Goal: Navigation & Orientation: Find specific page/section

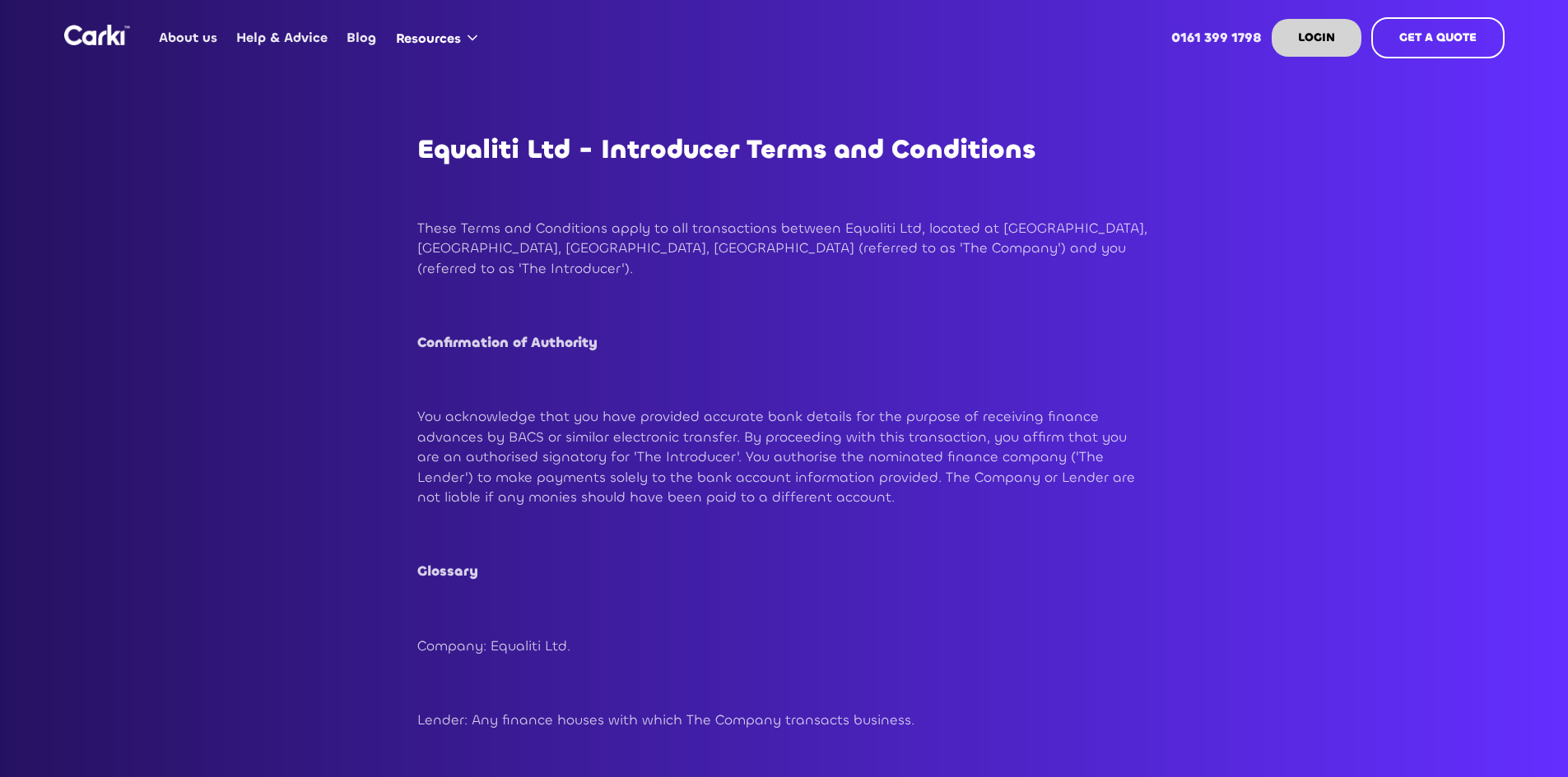
click at [88, 28] on img "home" at bounding box center [97, 35] width 66 height 21
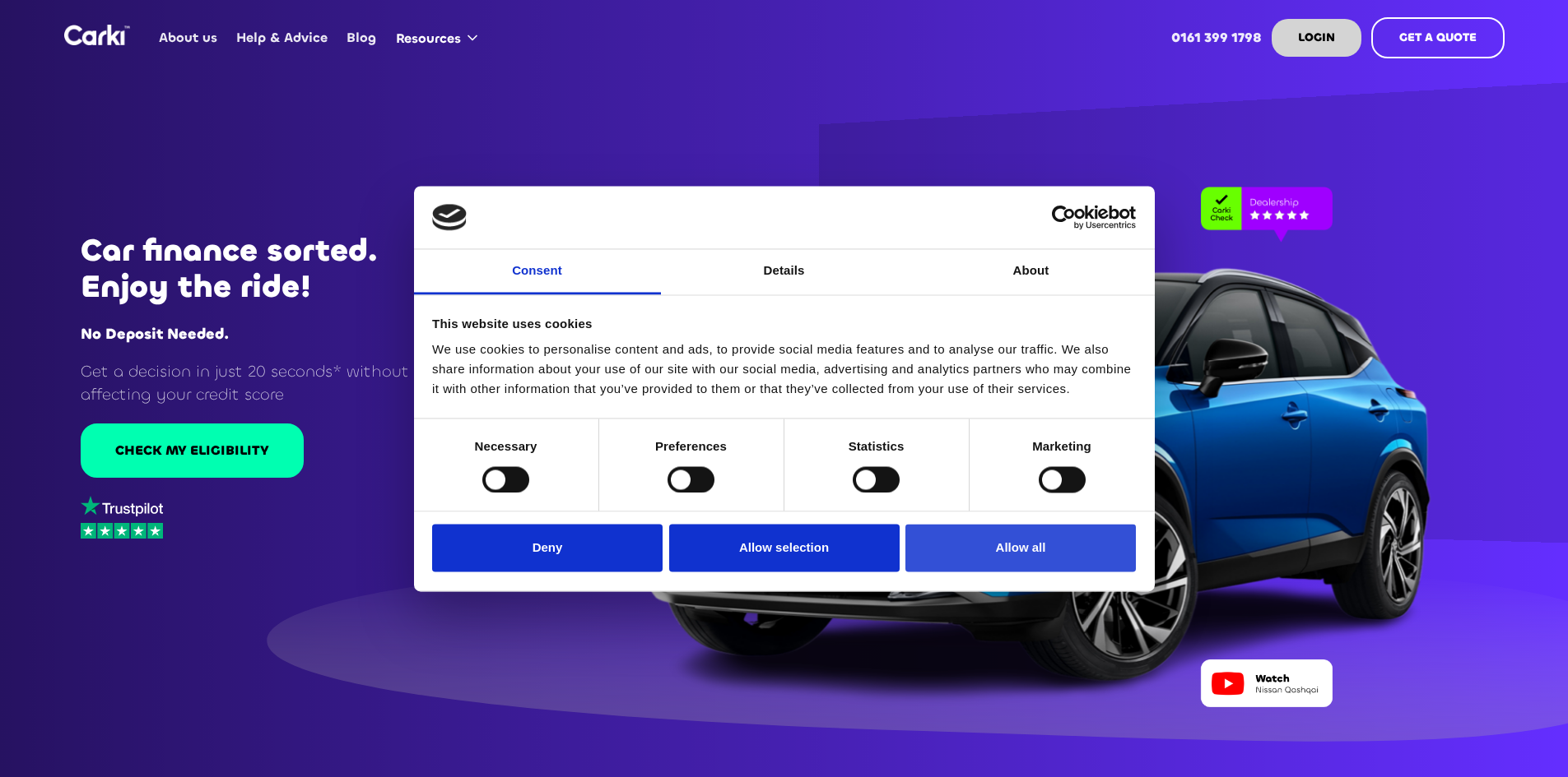
click at [980, 536] on button "Allow all" at bounding box center [1021, 548] width 231 height 47
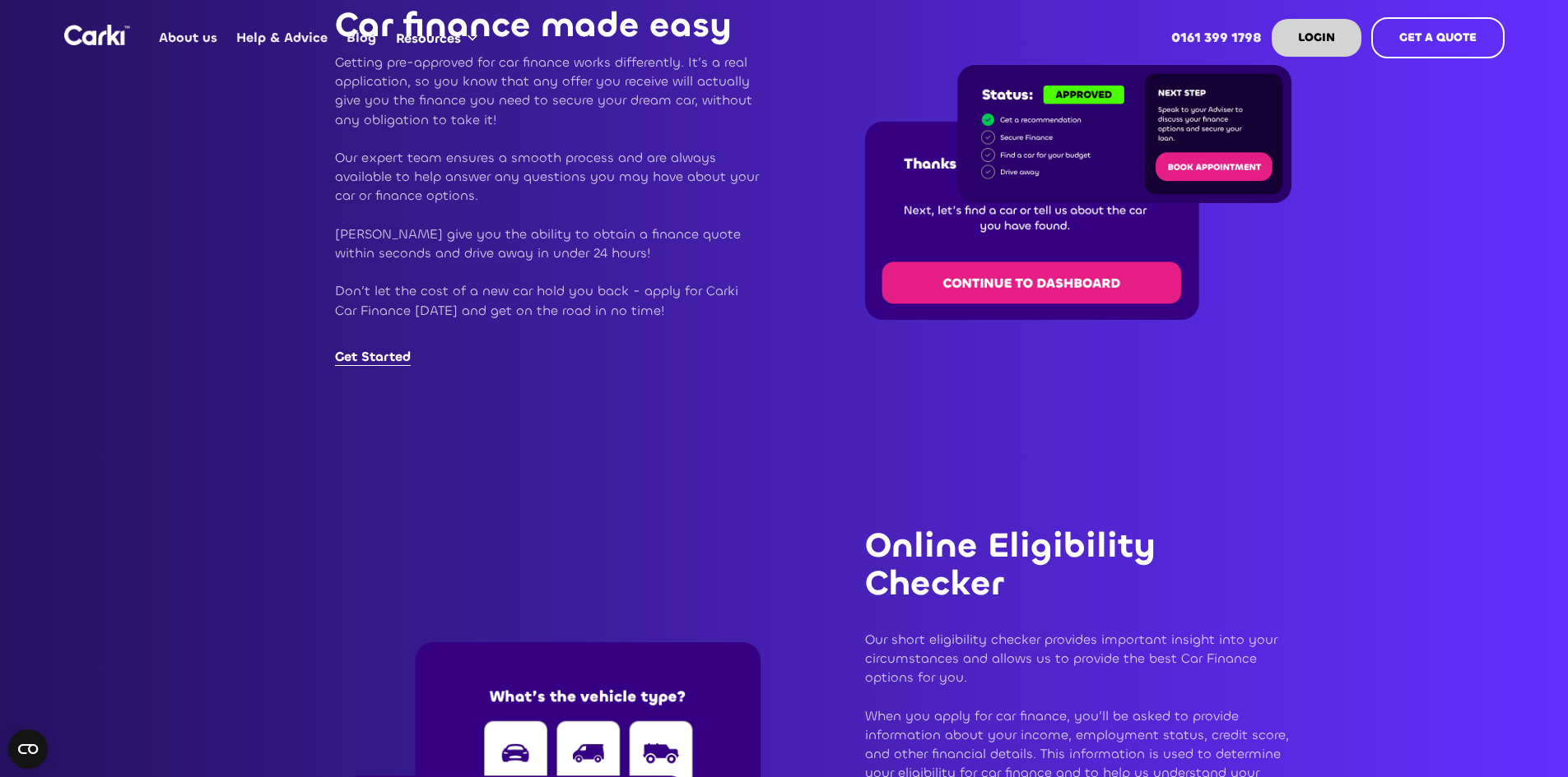
scroll to position [1892, 0]
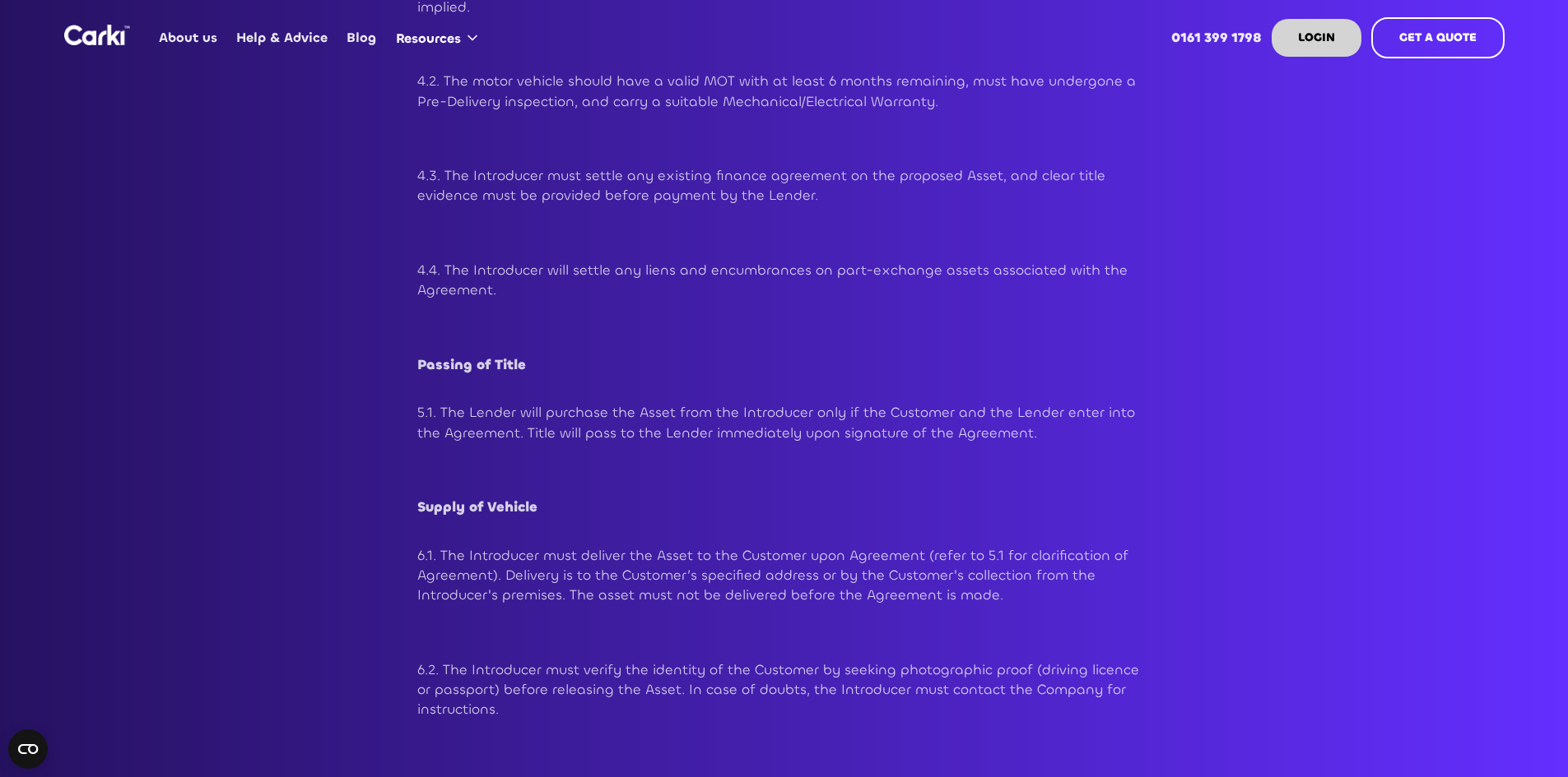
scroll to position [3537, 0]
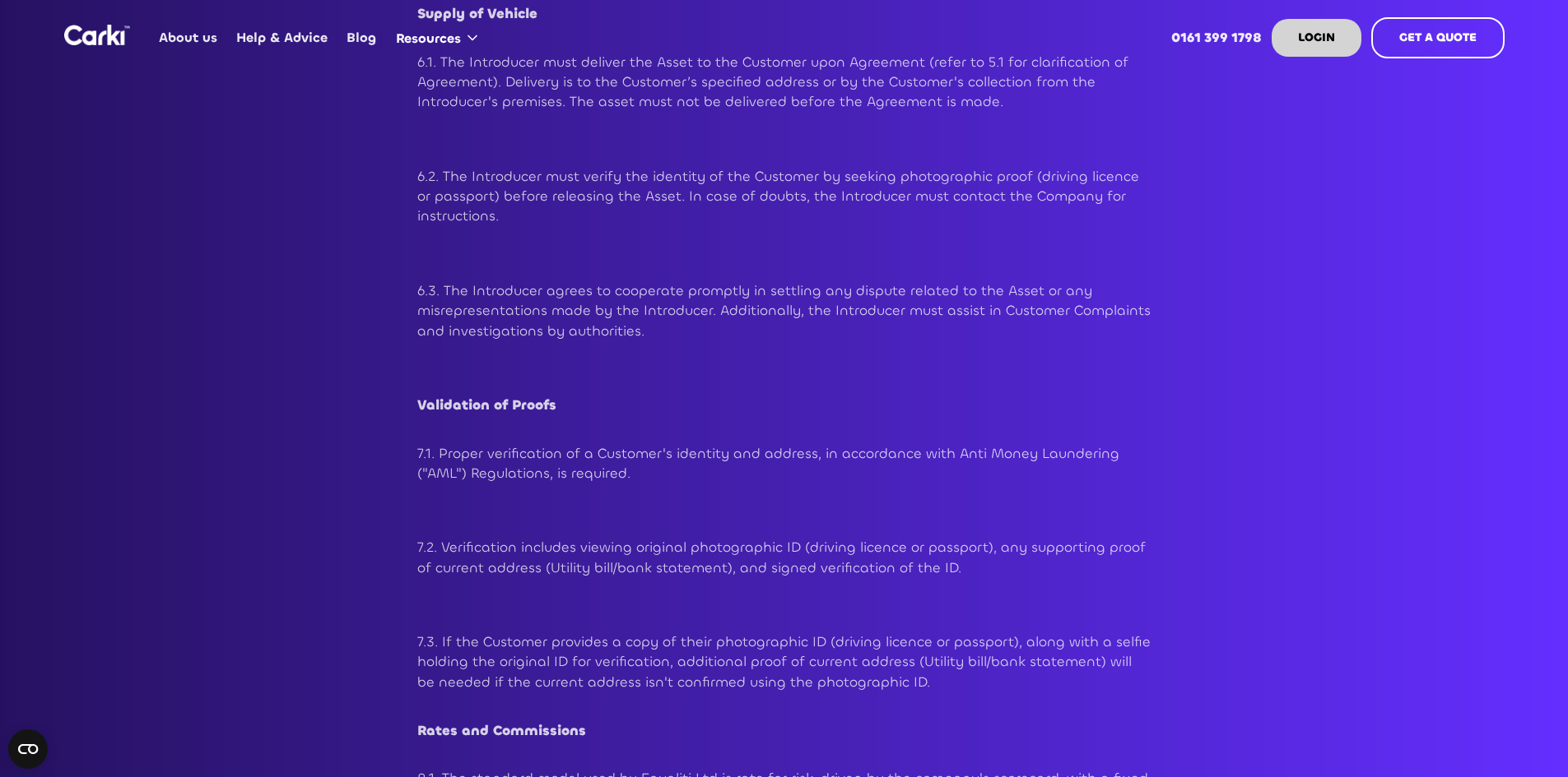
click at [111, 30] on img "home" at bounding box center [97, 35] width 66 height 21
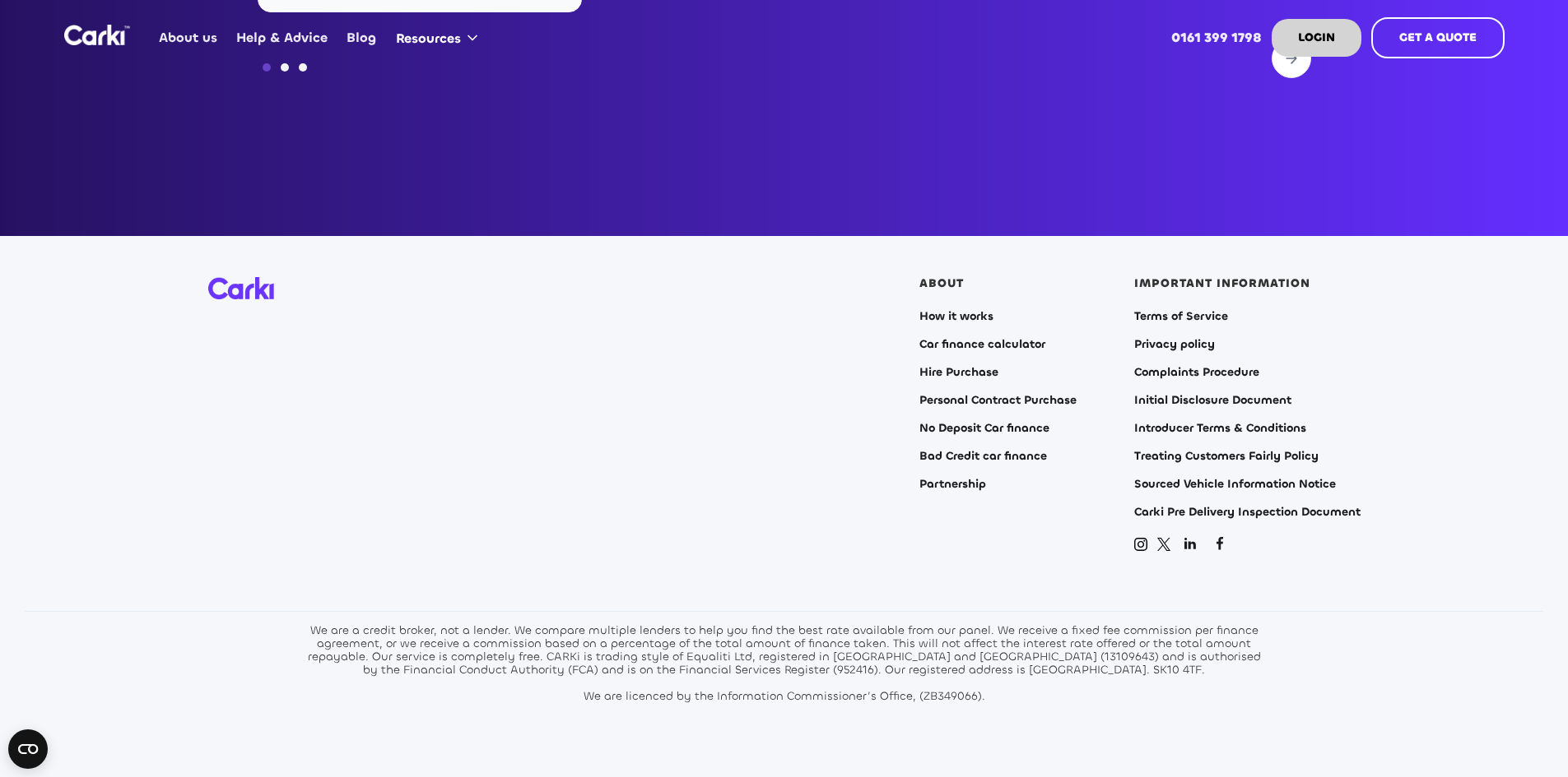
scroll to position [6663, 0]
